Goal: Task Accomplishment & Management: Manage account settings

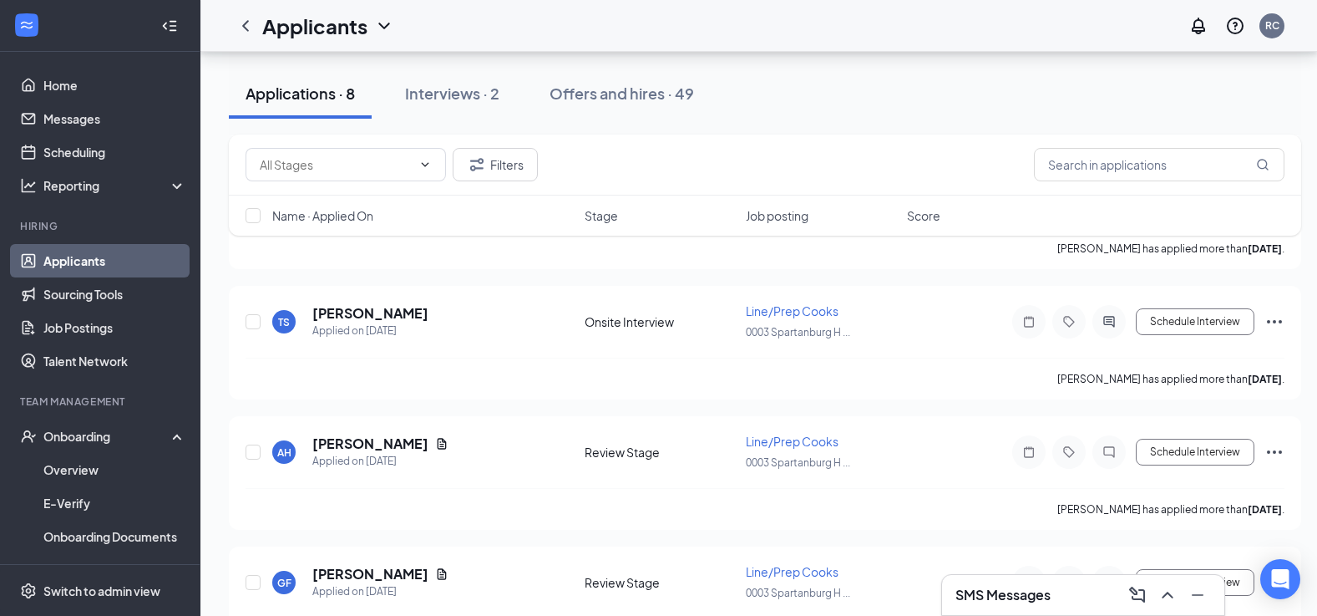
scroll to position [334, 0]
click at [474, 101] on div "Interviews · 2" at bounding box center [452, 93] width 94 height 21
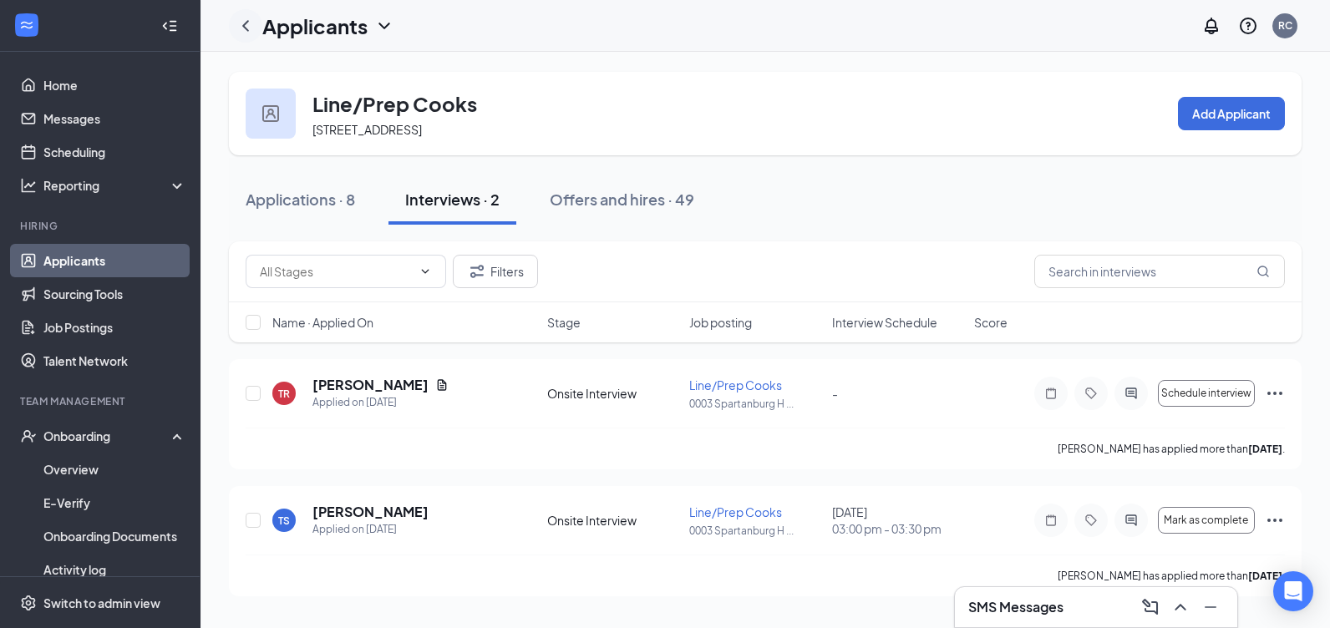
click at [255, 28] on icon "ChevronLeft" at bounding box center [246, 26] width 20 height 20
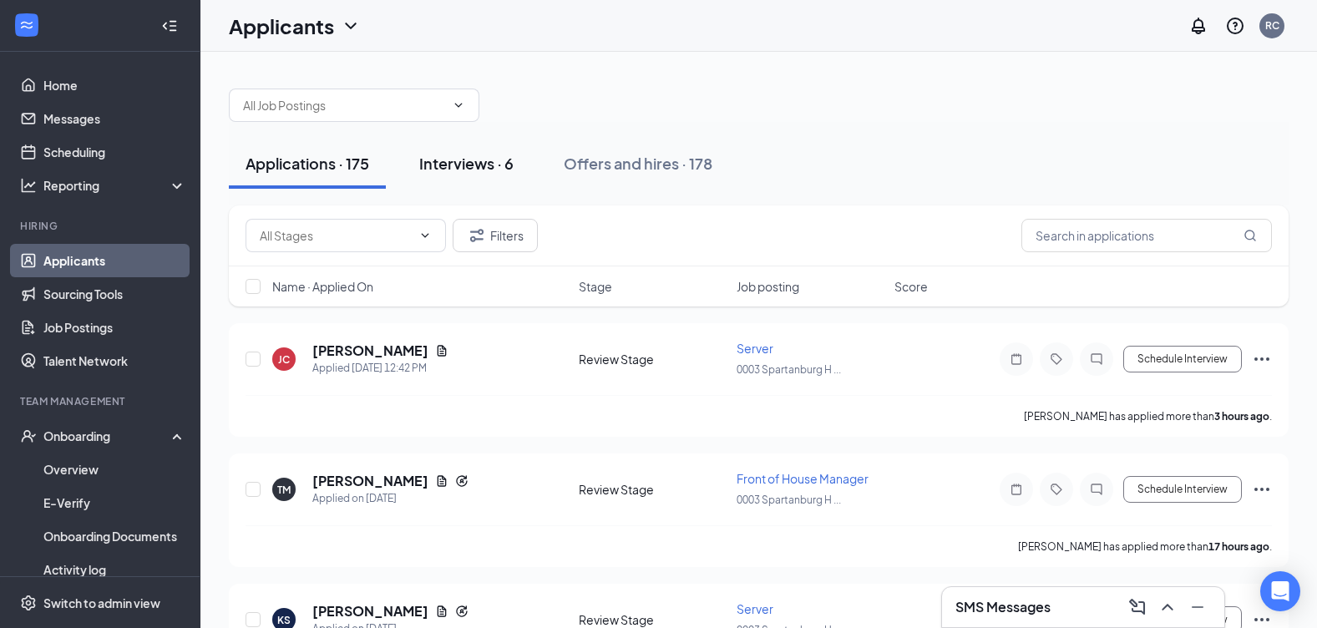
click at [469, 159] on div "Interviews · 6" at bounding box center [466, 163] width 94 height 21
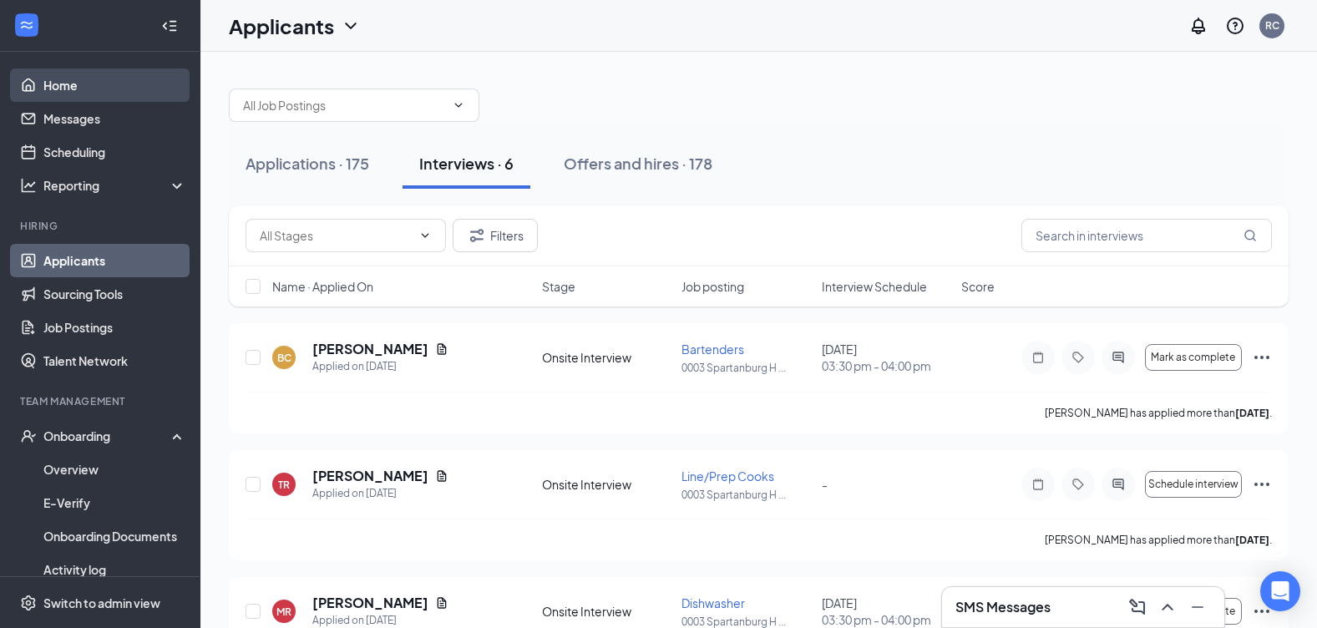
click at [108, 89] on link "Home" at bounding box center [114, 84] width 143 height 33
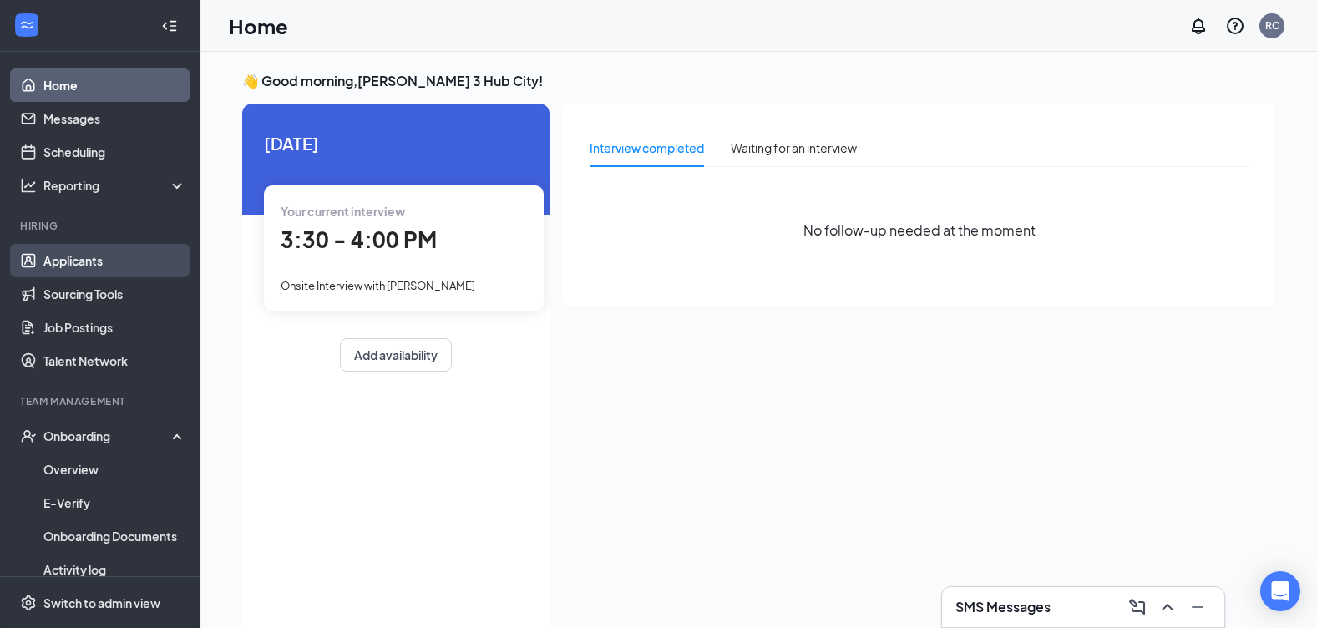
click at [109, 264] on link "Applicants" at bounding box center [114, 260] width 143 height 33
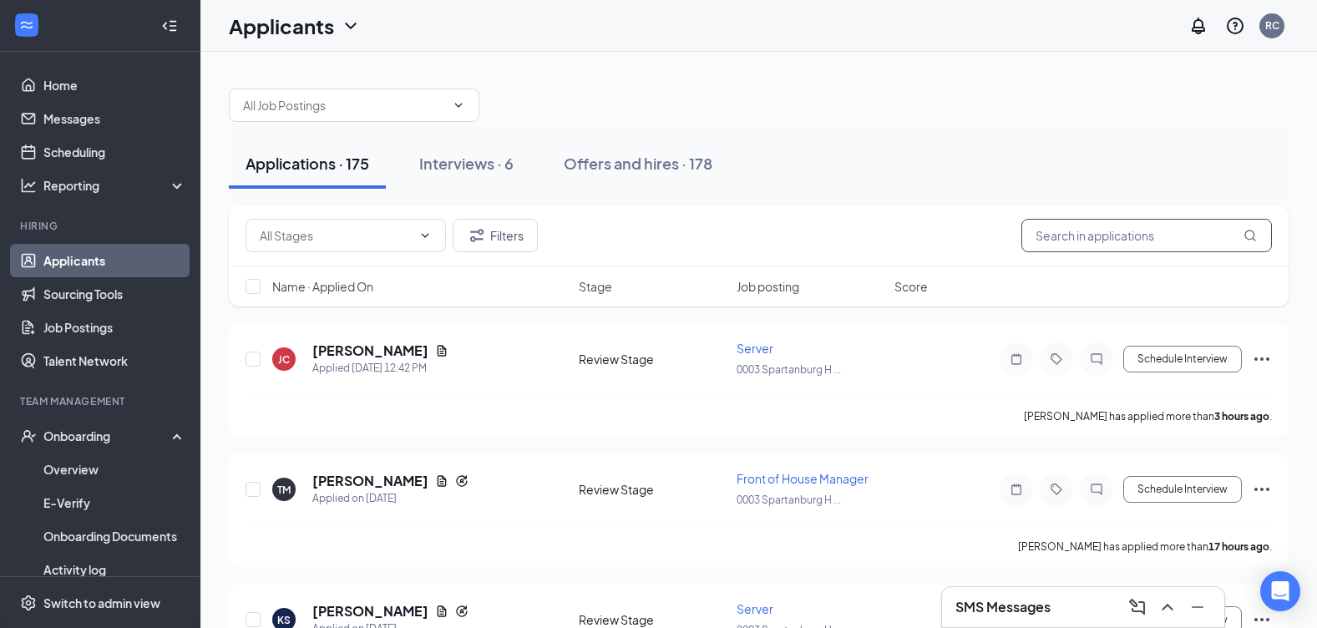
click at [1124, 239] on input "text" at bounding box center [1146, 235] width 251 height 33
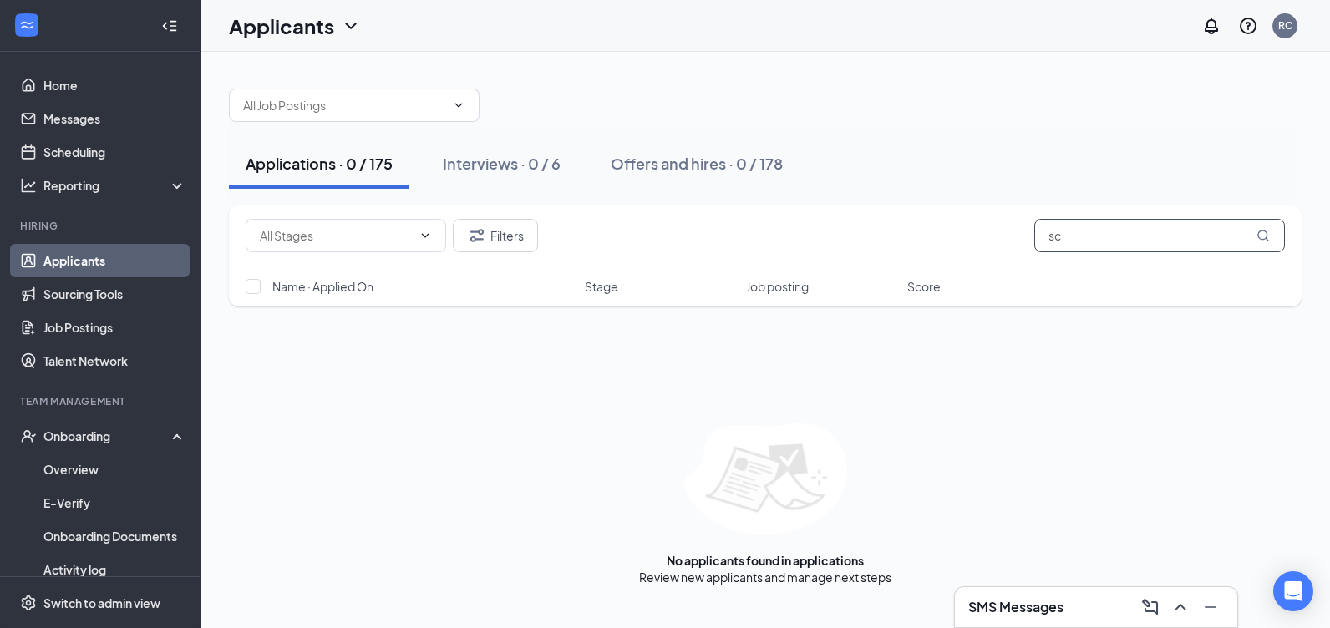
type input "s"
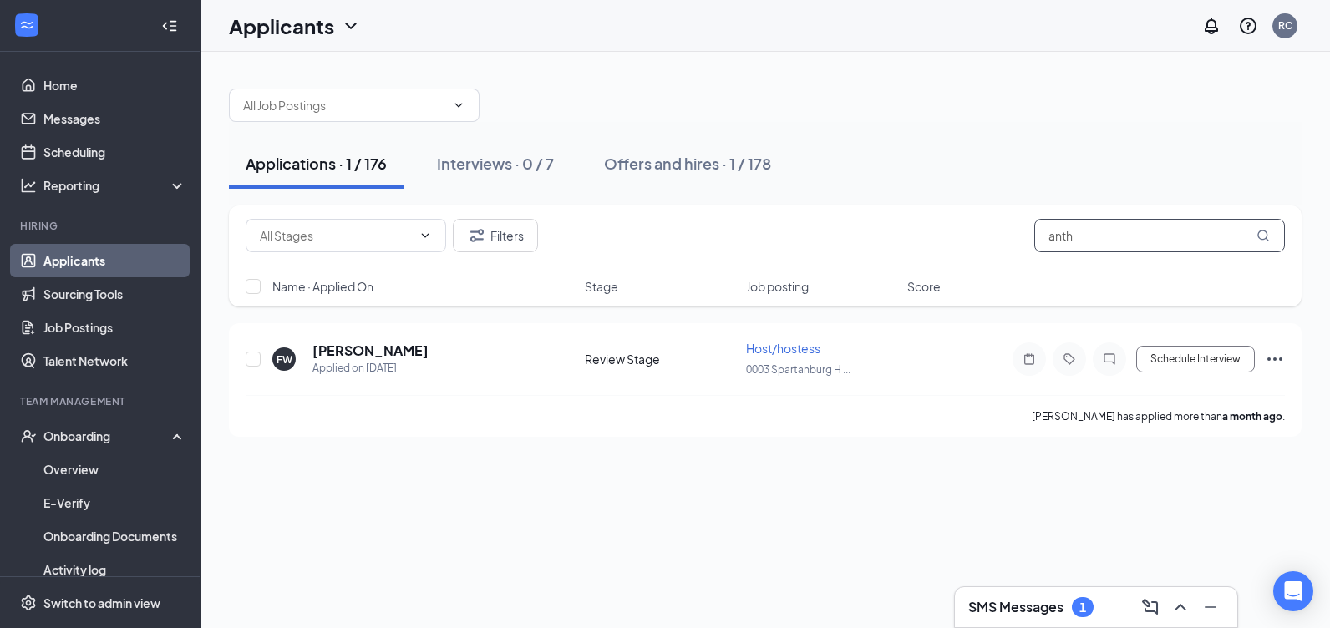
type input "anth"
click at [1002, 612] on h3 "SMS Messages" at bounding box center [1015, 607] width 95 height 18
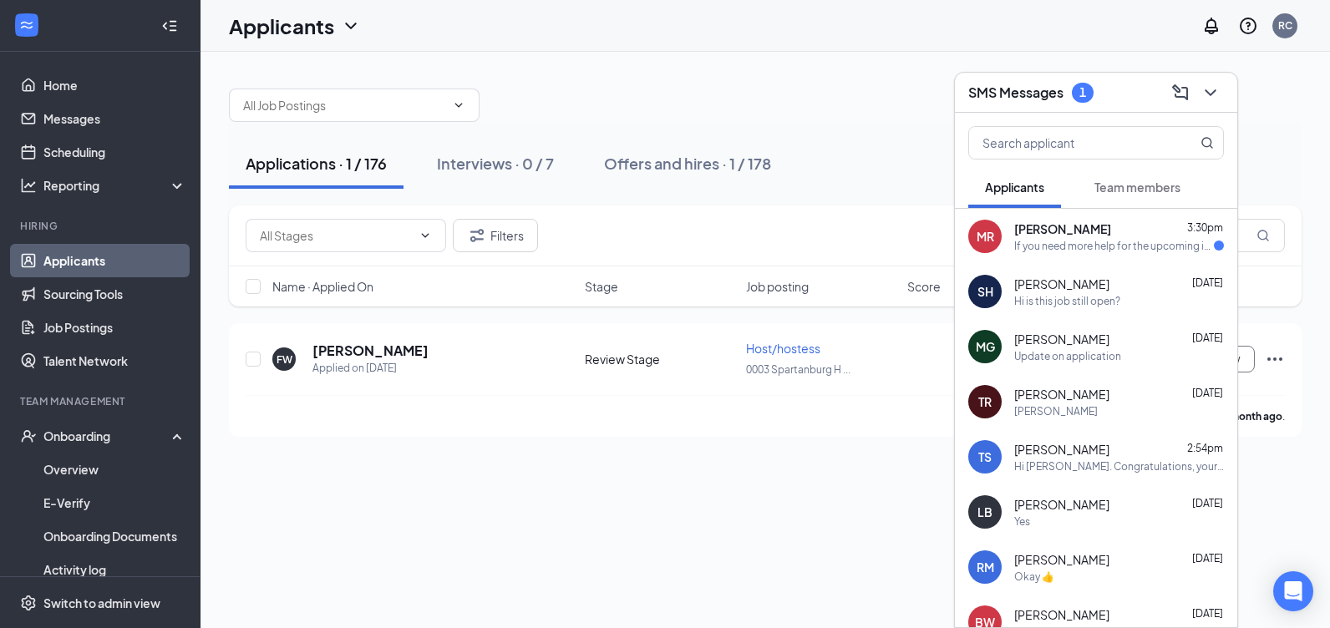
click at [1113, 245] on div "If you need more help for the upcoming interview, you can call me back. The cal…" at bounding box center [1114, 246] width 200 height 14
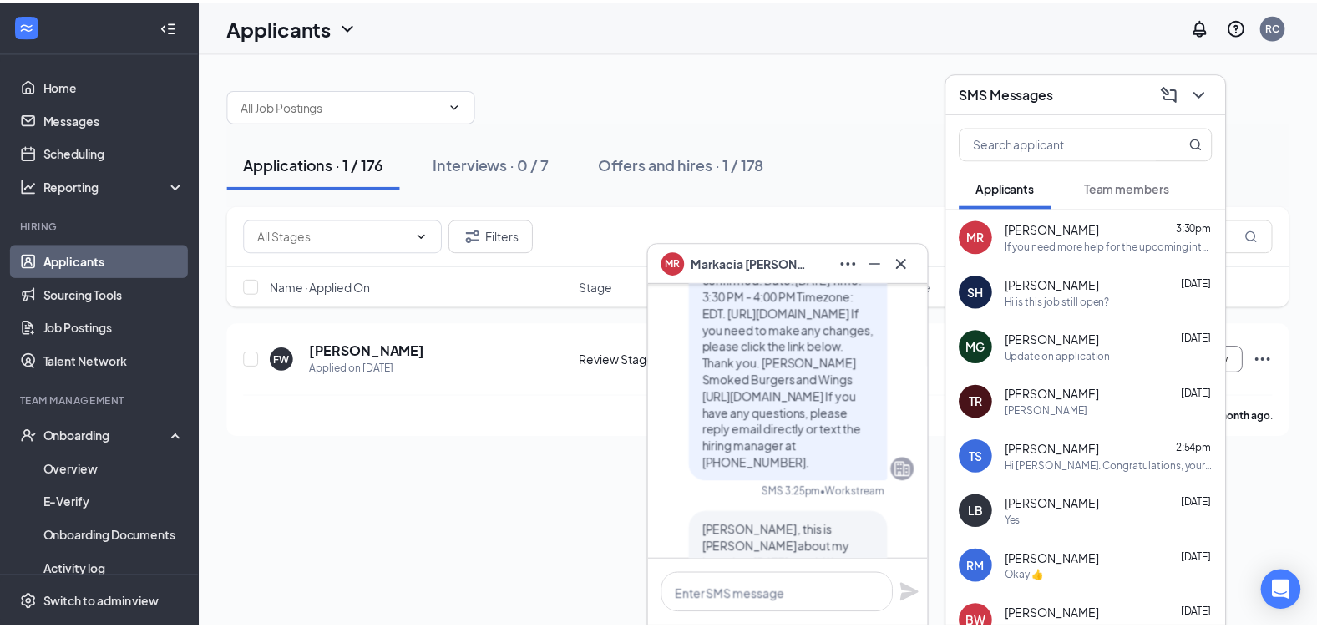
scroll to position [-668, 0]
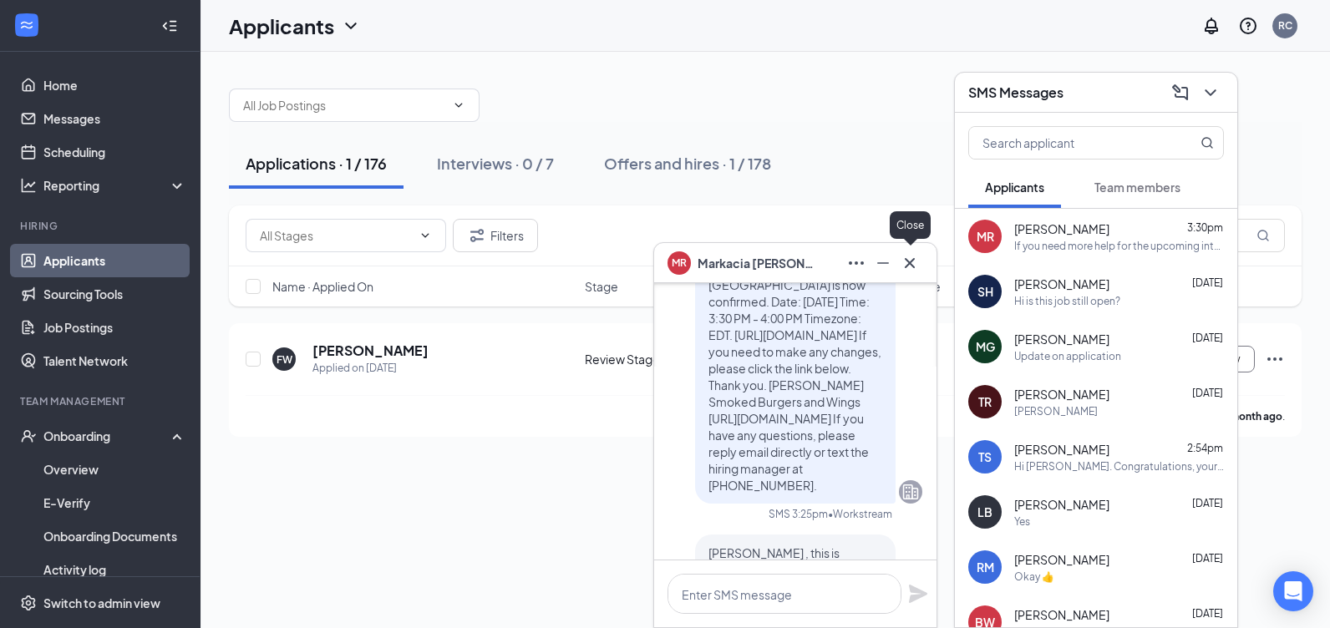
click at [910, 258] on icon "Cross" at bounding box center [910, 263] width 20 height 20
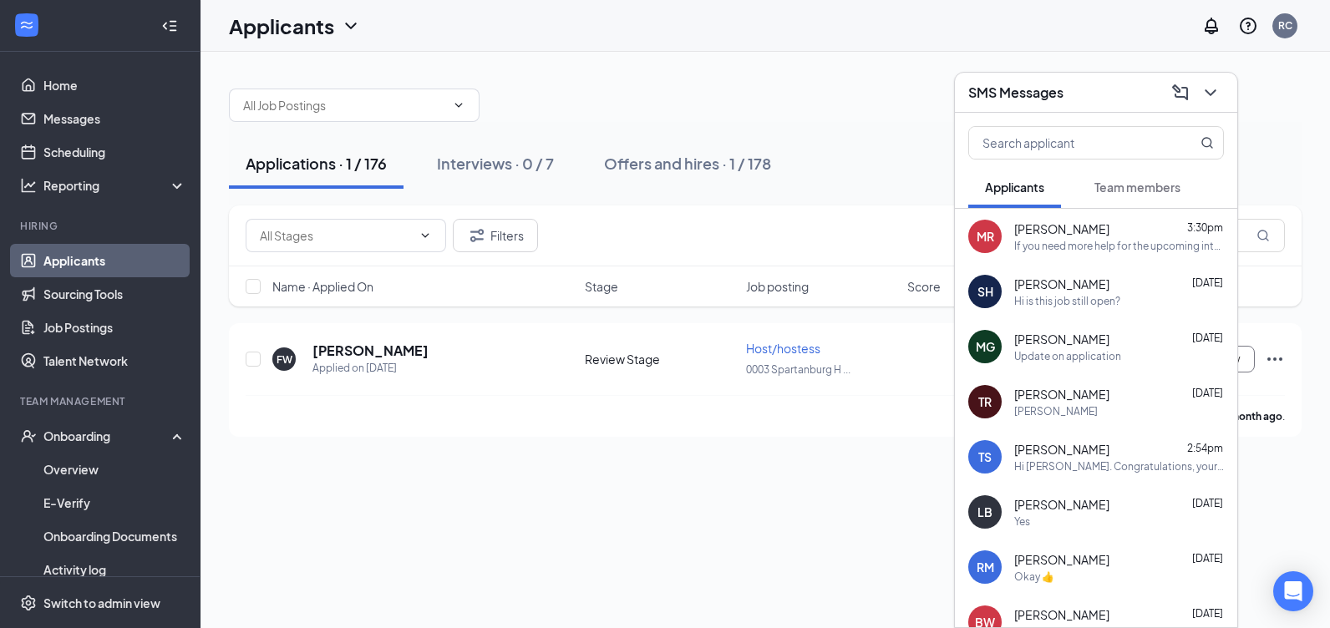
click at [653, 73] on div at bounding box center [765, 97] width 1072 height 50
click at [1218, 89] on icon "ChevronDown" at bounding box center [1210, 93] width 20 height 20
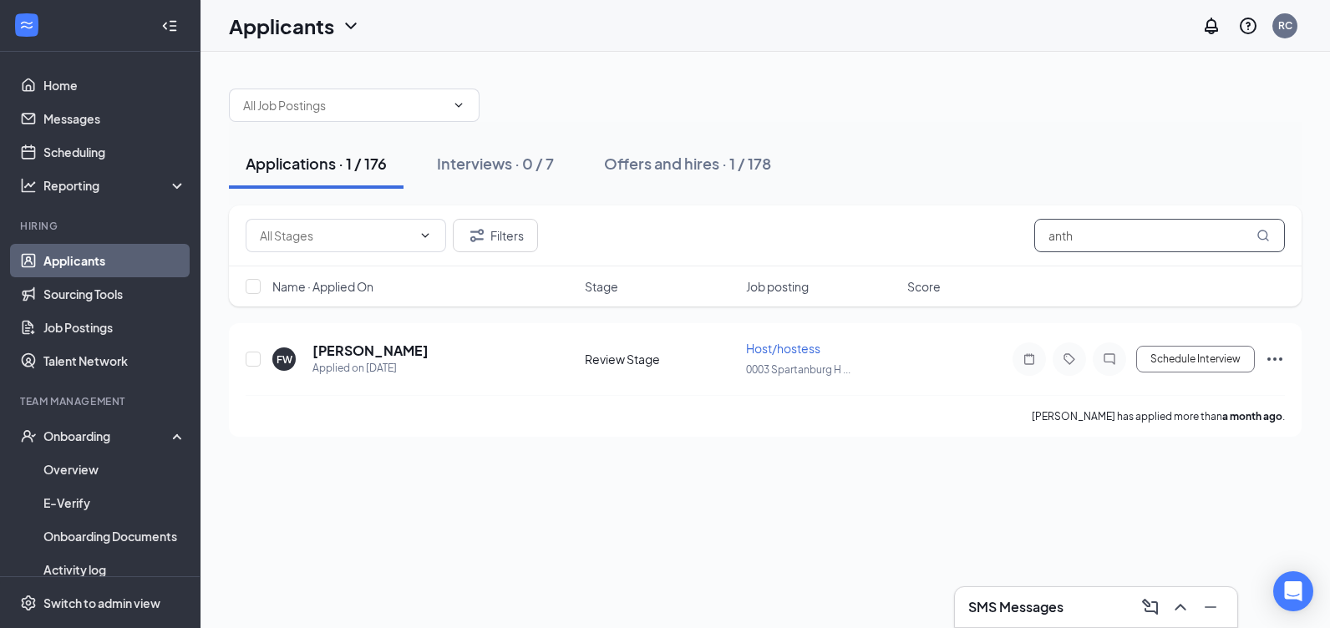
drag, startPoint x: 1223, startPoint y: 235, endPoint x: 1007, endPoint y: 240, distance: 215.5
click at [1007, 240] on div "Filters anth" at bounding box center [765, 235] width 1039 height 33
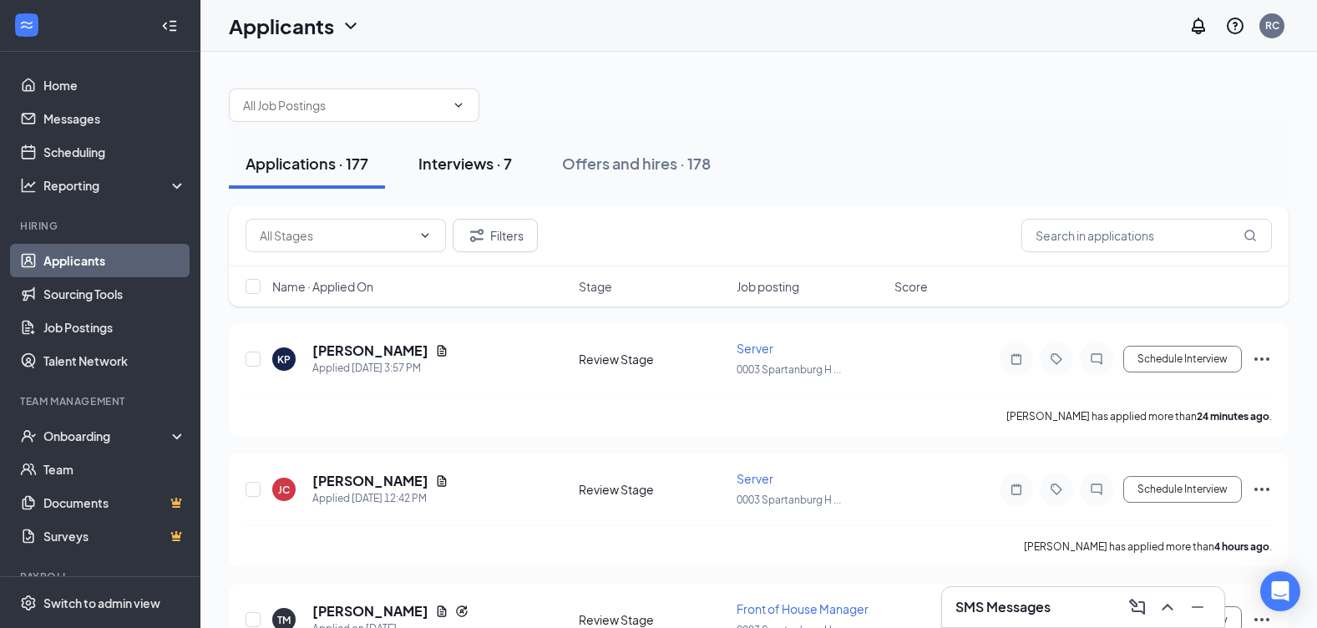
click at [477, 151] on button "Interviews · 7" at bounding box center [465, 164] width 127 height 50
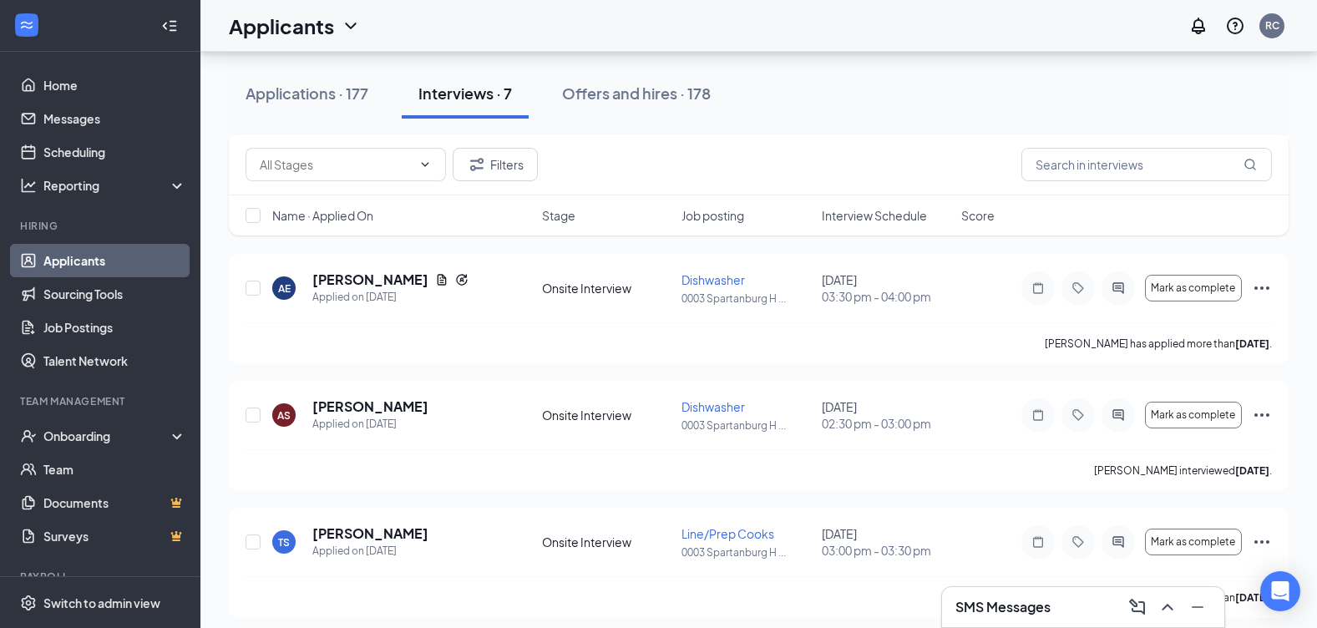
scroll to position [587, 0]
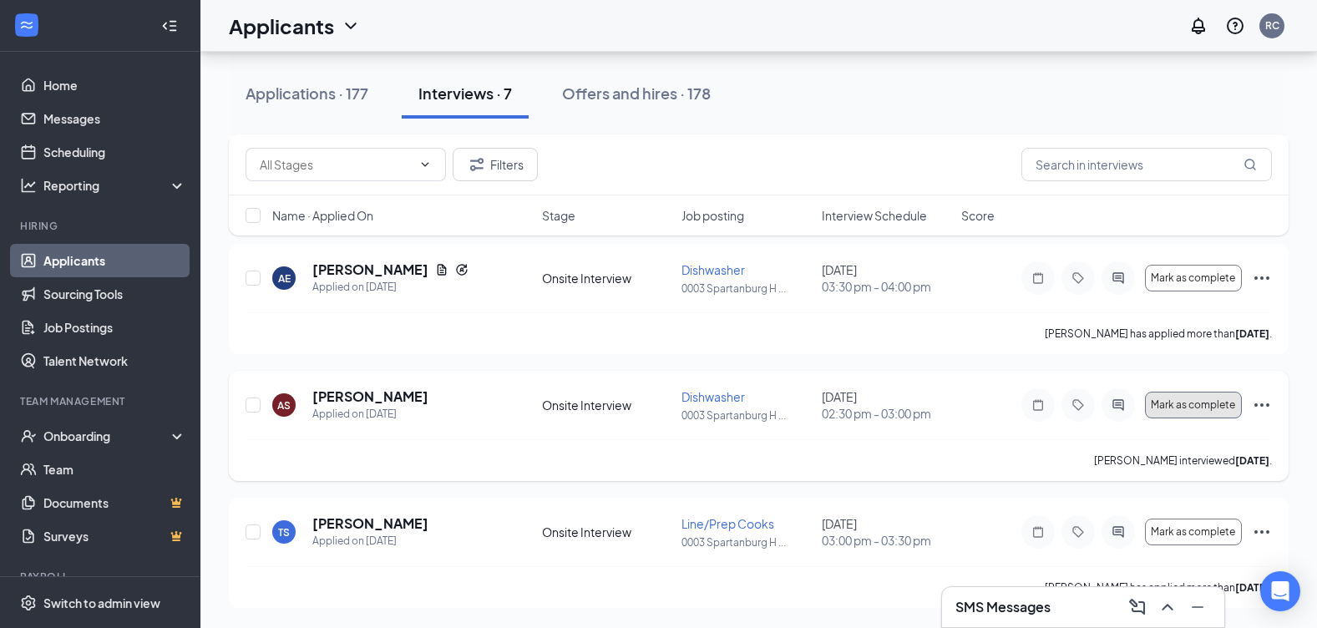
click at [1166, 399] on span "Mark as complete" at bounding box center [1193, 405] width 84 height 12
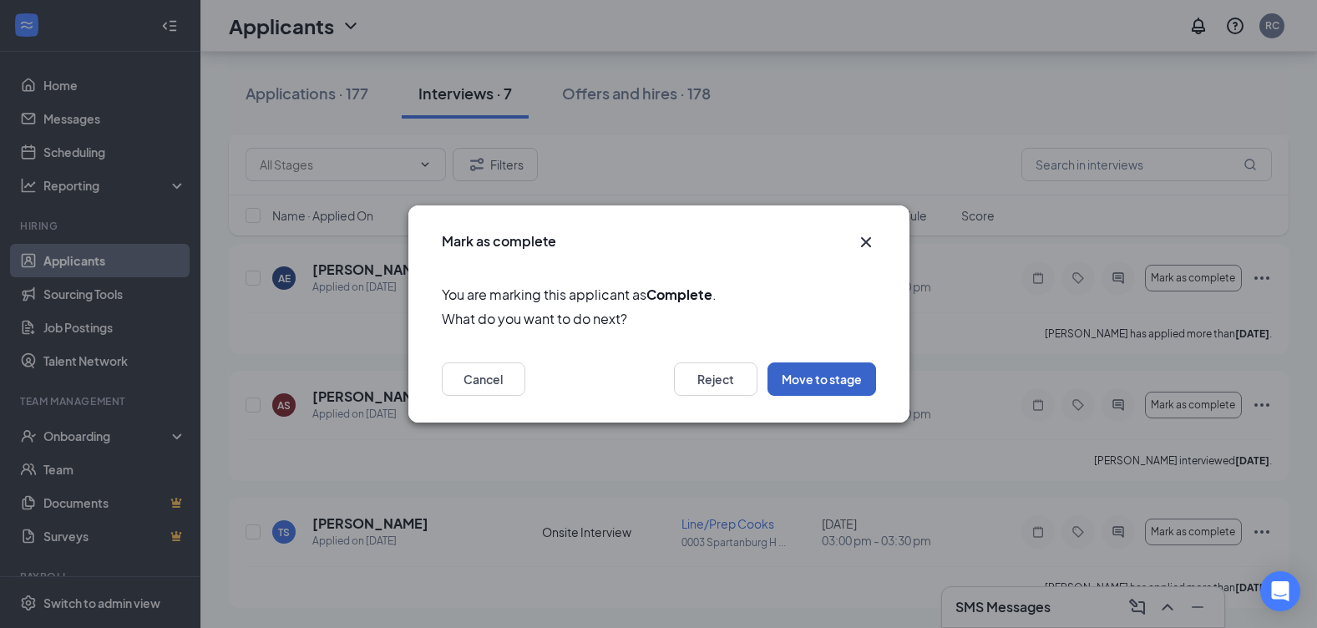
click at [820, 380] on button "Move to stage" at bounding box center [822, 378] width 109 height 33
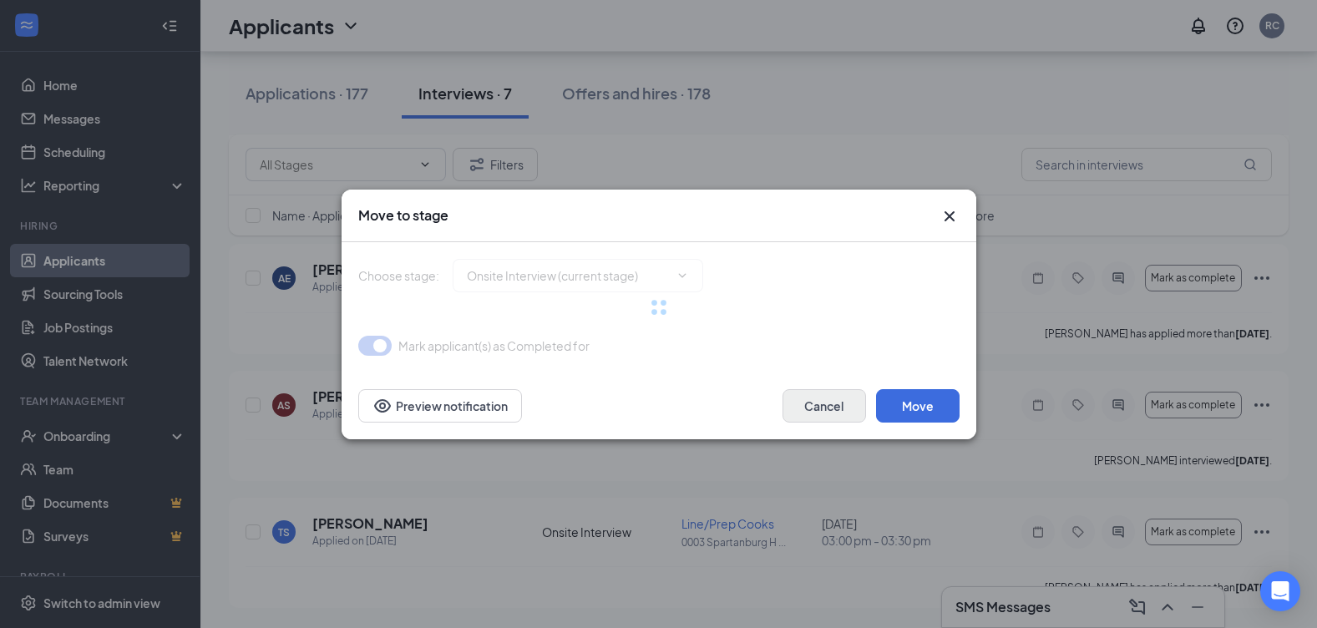
type input "Background Check (next stage)"
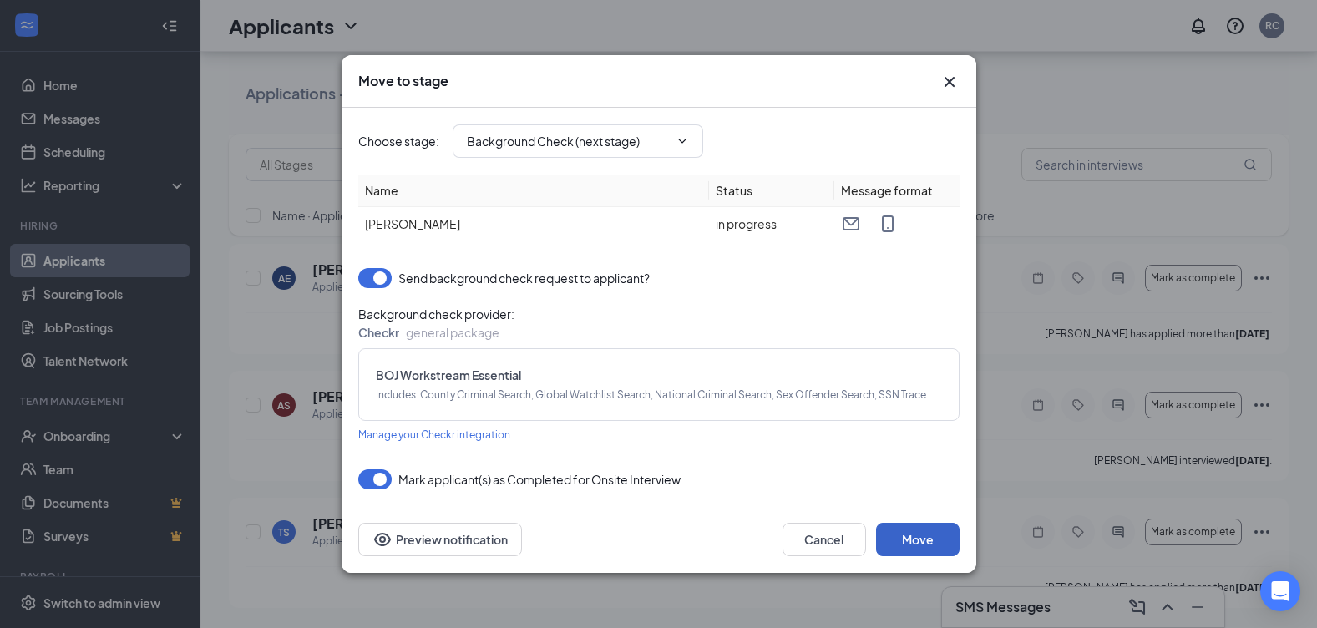
click at [945, 544] on button "Move" at bounding box center [918, 539] width 84 height 33
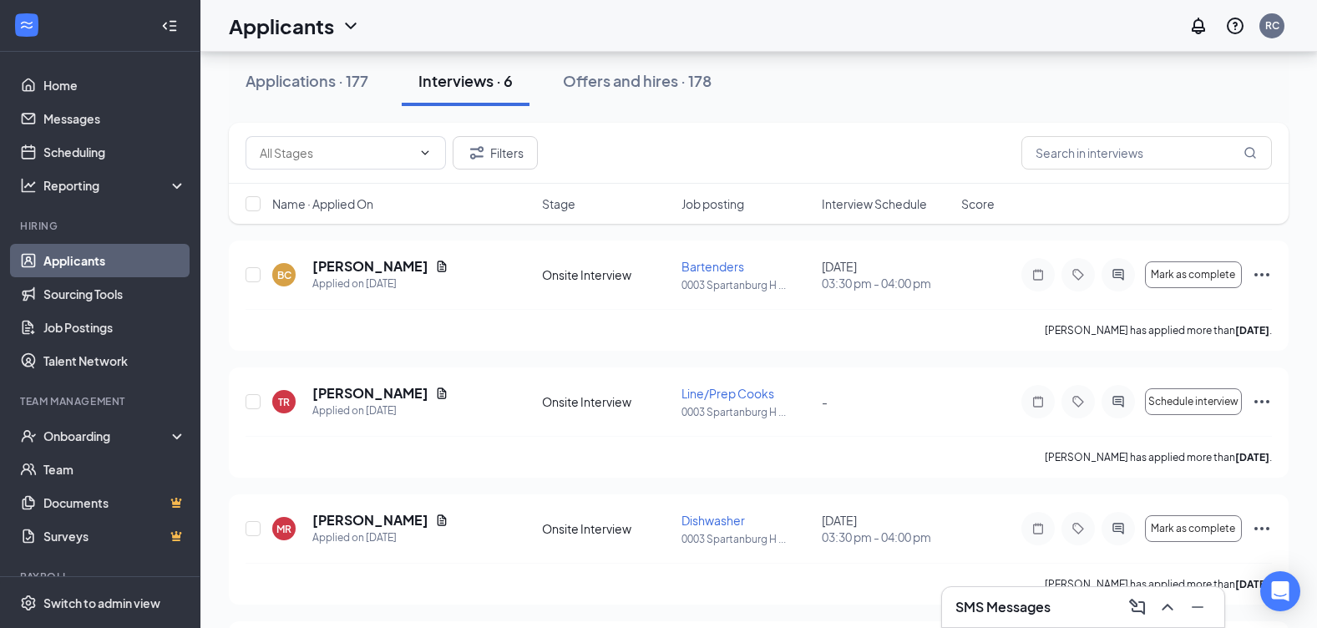
scroll to position [43, 0]
